Goal: Task Accomplishment & Management: Complete application form

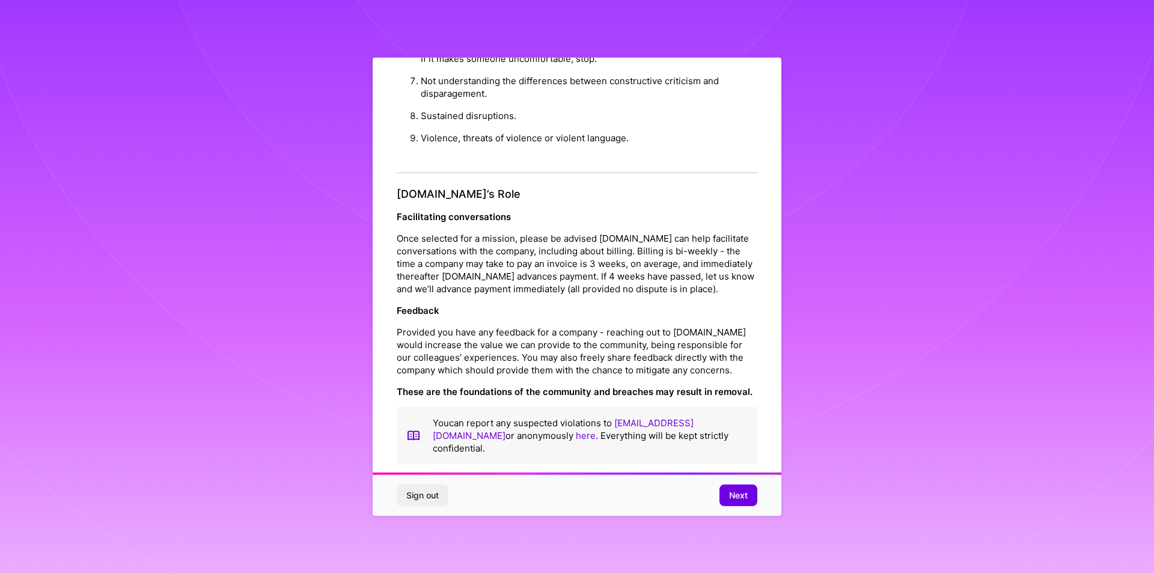
scroll to position [1277, 0]
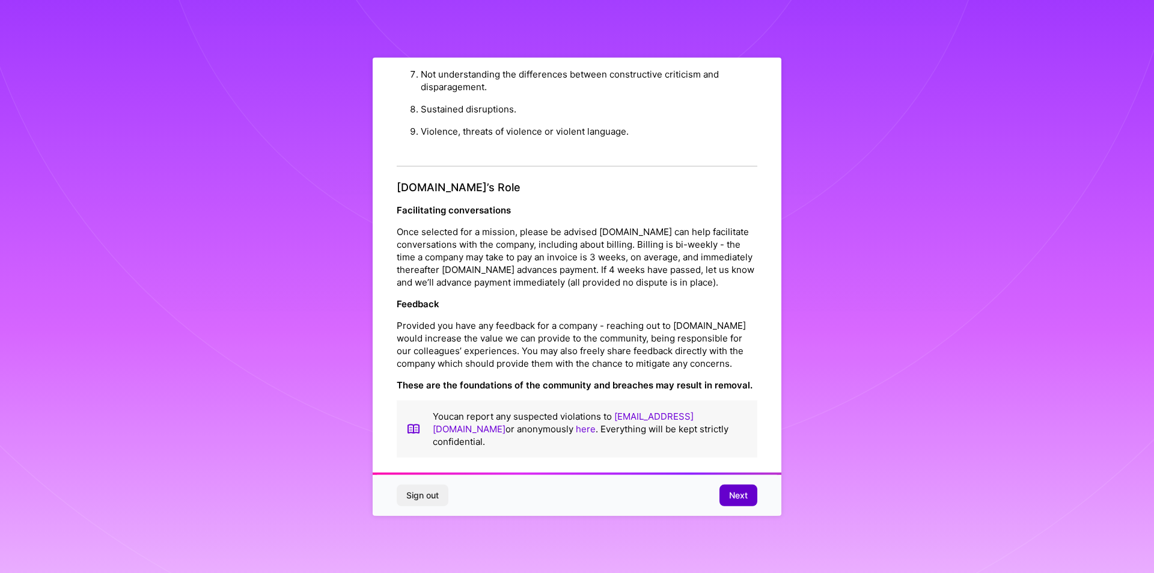
click at [741, 489] on span "Next" at bounding box center [738, 495] width 19 height 12
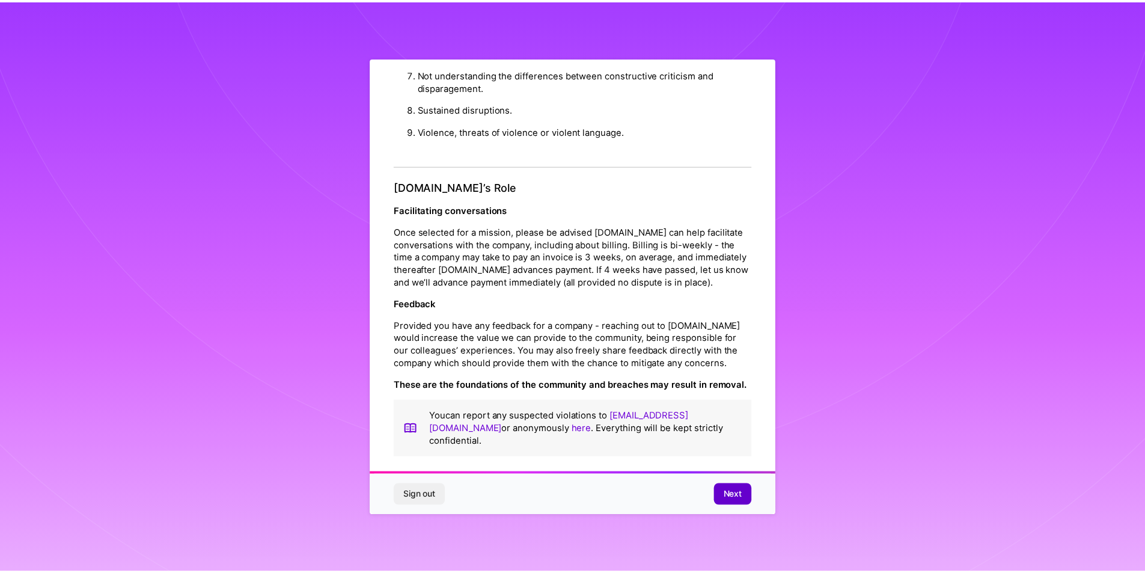
scroll to position [0, 0]
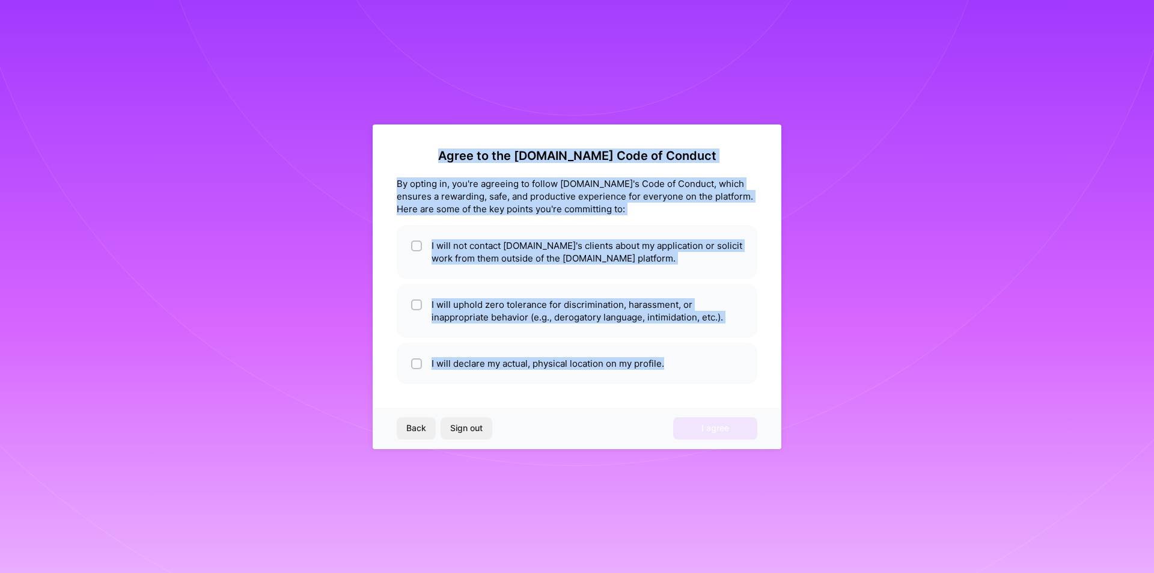
drag, startPoint x: 498, startPoint y: 176, endPoint x: 703, endPoint y: 386, distance: 293.3
click at [703, 386] on div "Agree to the [DOMAIN_NAME] Code of Conduct By opting in, you're agreeing to fol…" at bounding box center [577, 286] width 409 height 325
copy div "Agree to the [DOMAIN_NAME] Code of Conduct By opting in, you're agreeing to fol…"
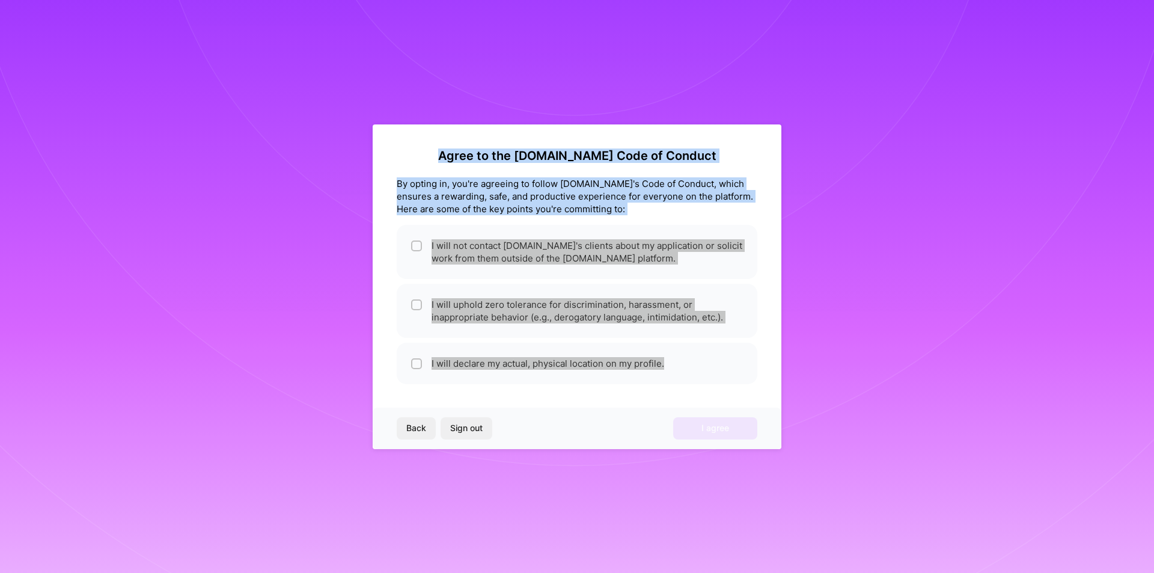
click at [747, 389] on div "Agree to the [DOMAIN_NAME] Code of Conduct By opting in, you're agreeing to fol…" at bounding box center [577, 286] width 409 height 325
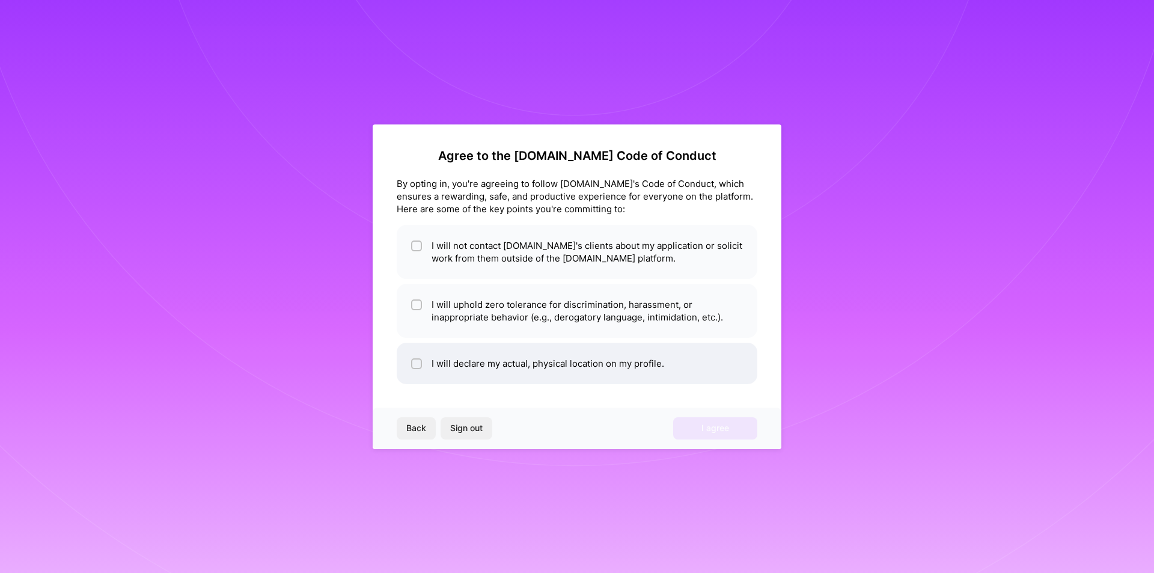
click at [583, 359] on li "I will declare my actual, physical location on my profile." at bounding box center [577, 363] width 361 height 41
checkbox input "true"
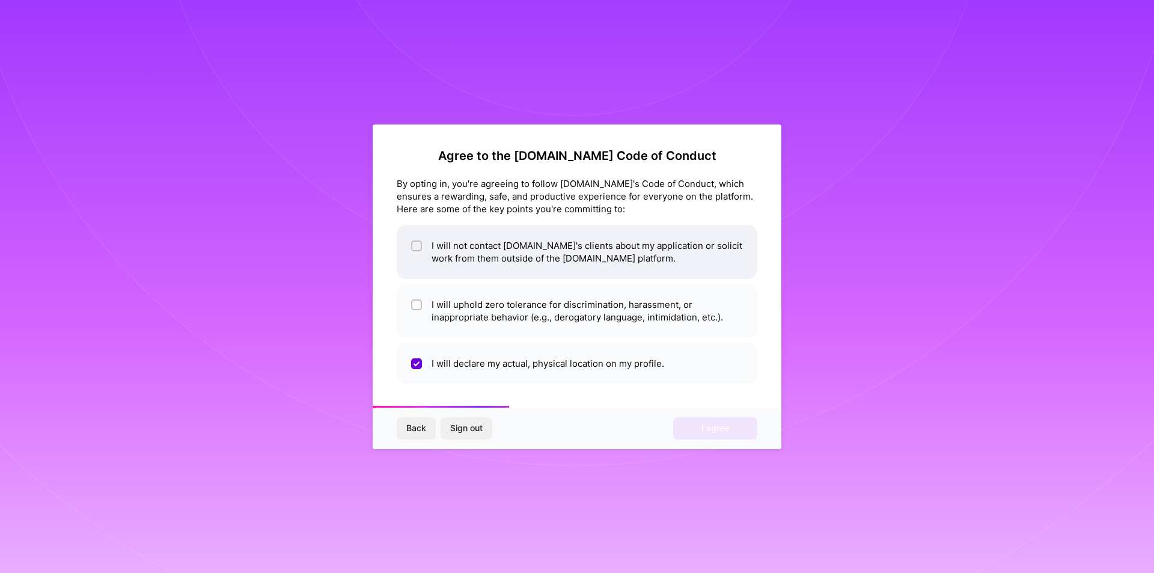
click at [463, 255] on li "I will not contact [DOMAIN_NAME]'s clients about my application or solicit work…" at bounding box center [577, 252] width 361 height 54
click at [468, 254] on li "I will not contact [DOMAIN_NAME]'s clients about my application or solicit work…" at bounding box center [577, 252] width 361 height 54
checkbox input "true"
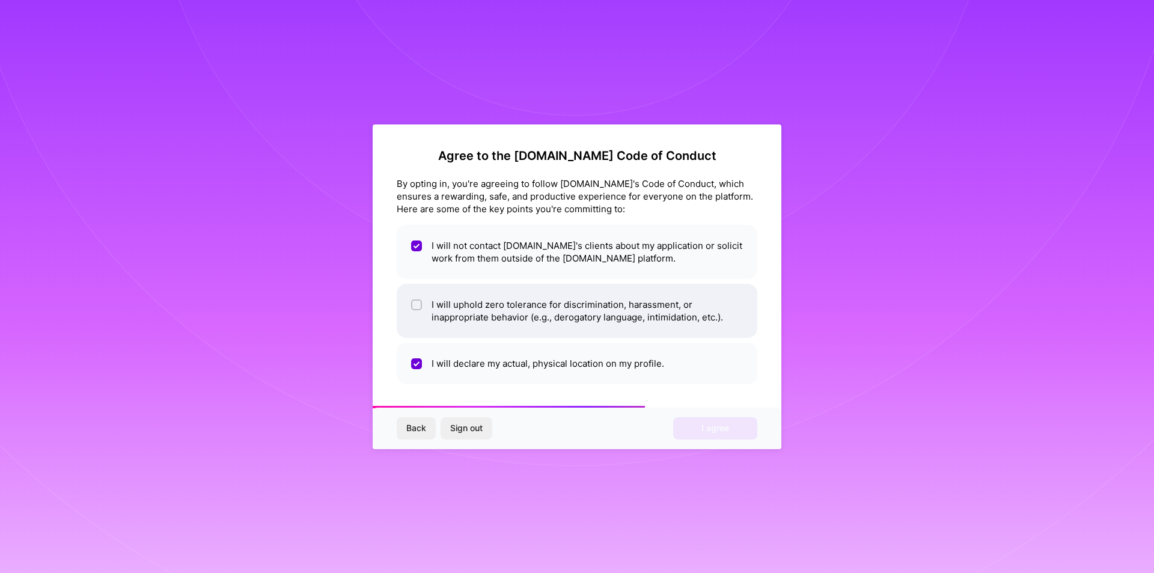
click at [471, 304] on li "I will uphold zero tolerance for discrimination, harassment, or inappropriate b…" at bounding box center [577, 311] width 361 height 54
checkbox input "true"
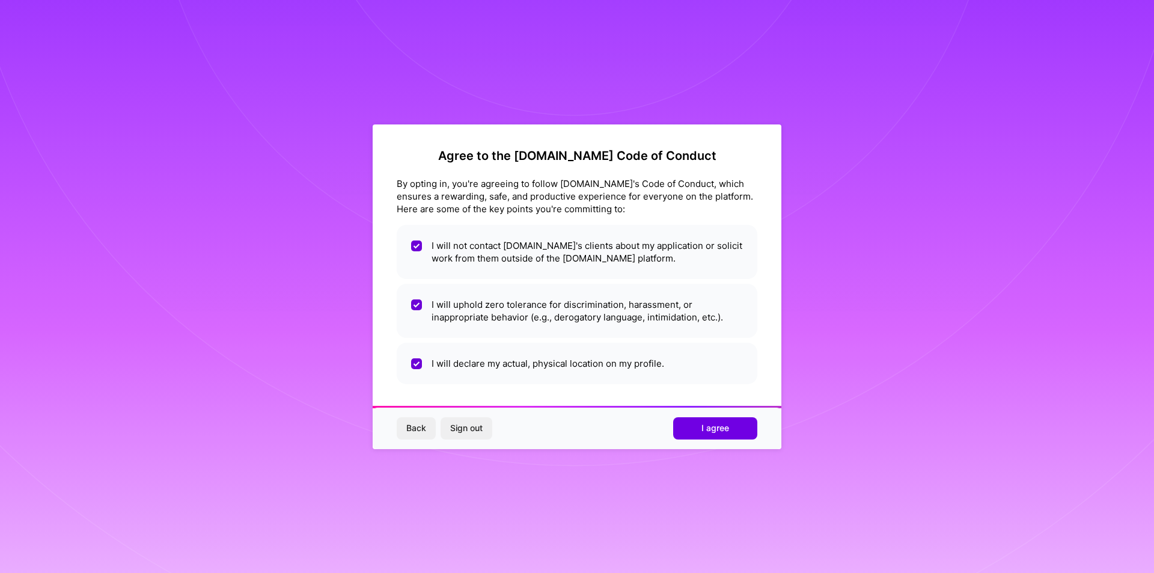
click at [716, 415] on div "Back Sign out I agree" at bounding box center [577, 428] width 409 height 41
click at [715, 424] on span "I agree" at bounding box center [716, 428] width 28 height 12
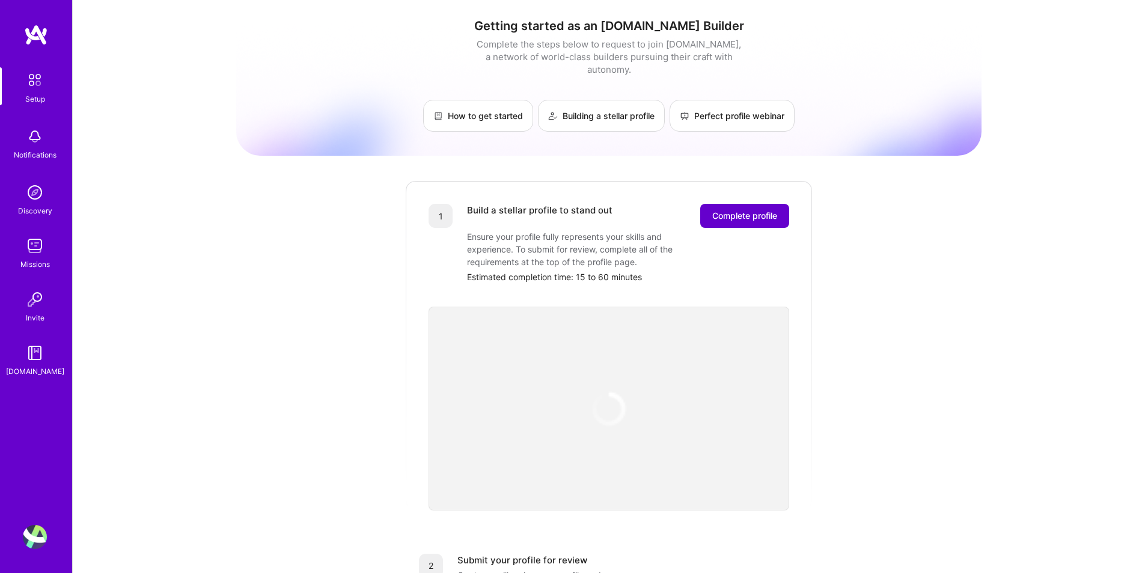
click at [730, 211] on button "Complete profile" at bounding box center [744, 216] width 89 height 24
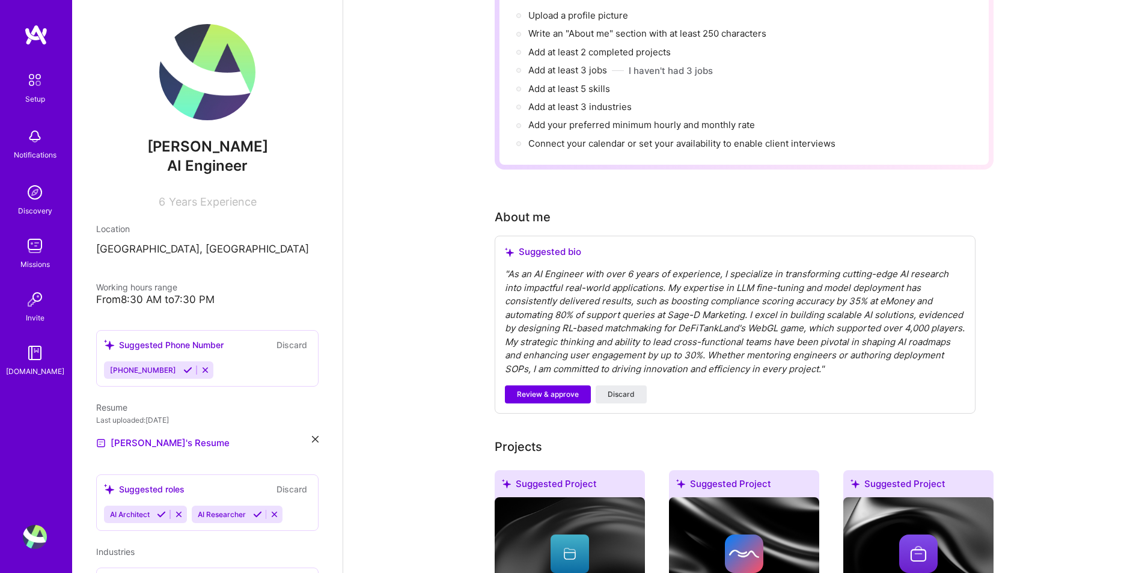
scroll to position [120, 0]
